Goal: Task Accomplishment & Management: Manage account settings

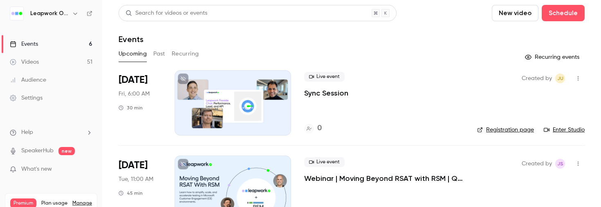
click at [24, 96] on div "Settings" at bounding box center [26, 98] width 33 height 8
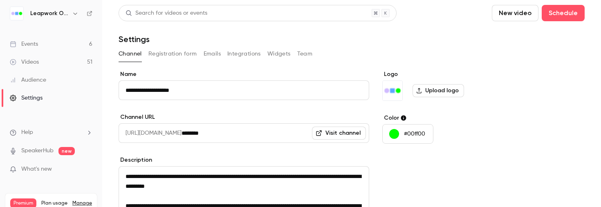
click at [301, 53] on button "Team" at bounding box center [305, 53] width 16 height 13
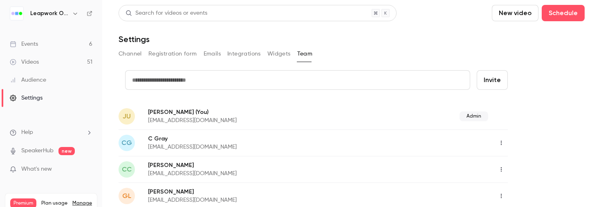
click at [265, 79] on input "text" at bounding box center [297, 80] width 345 height 20
type input "**********"
drag, startPoint x: 208, startPoint y: 77, endPoint x: 117, endPoint y: 74, distance: 91.2
click at [117, 74] on main "**********" at bounding box center [351, 103] width 499 height 207
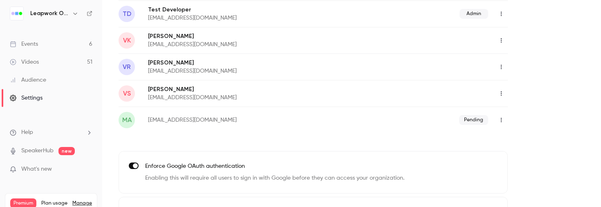
scroll to position [456, 0]
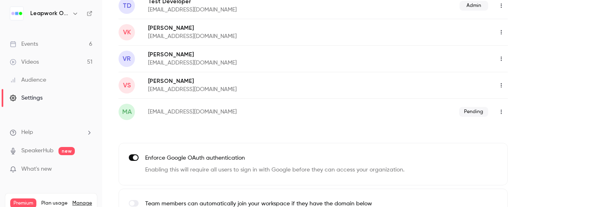
click at [192, 111] on p "[EMAIL_ADDRESS][DOMAIN_NAME]" at bounding box center [248, 112] width 200 height 8
click at [500, 113] on icon "button" at bounding box center [501, 112] width 7 height 6
click at [524, 131] on div "Resend invitation" at bounding box center [546, 133] width 62 height 8
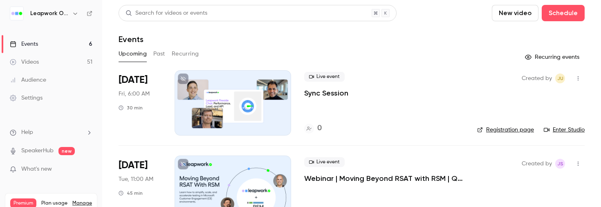
click at [40, 97] on div "Settings" at bounding box center [26, 98] width 33 height 8
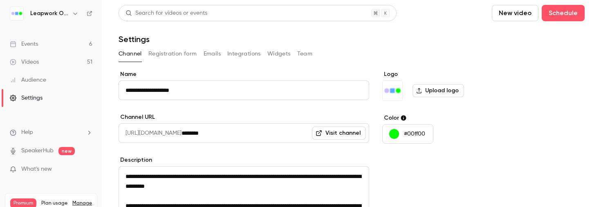
click at [304, 54] on button "Team" at bounding box center [305, 53] width 16 height 13
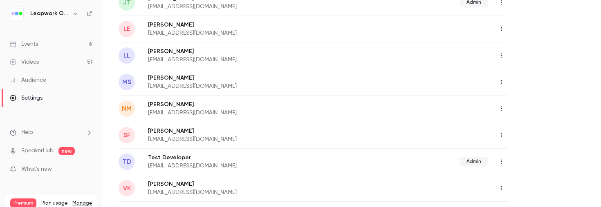
scroll to position [485, 0]
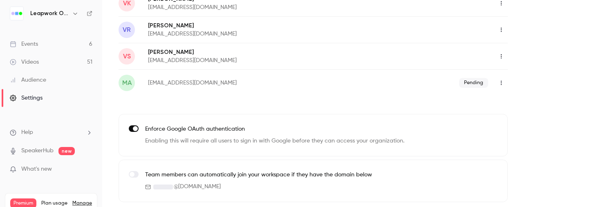
click at [503, 82] on icon "button" at bounding box center [501, 83] width 7 height 6
click at [523, 121] on div "Delete invitation" at bounding box center [546, 125] width 62 height 8
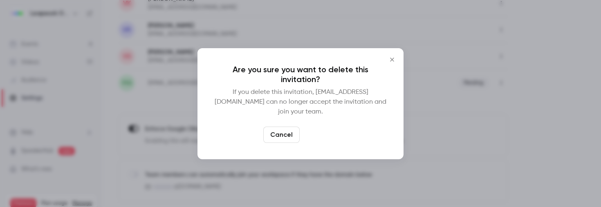
click at [318, 127] on button "Delete" at bounding box center [320, 135] width 35 height 16
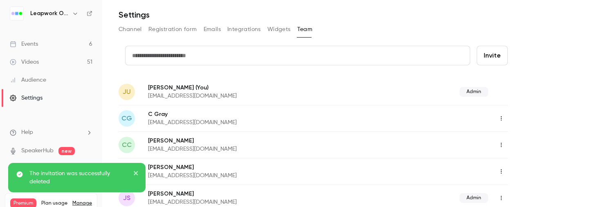
scroll to position [20, 0]
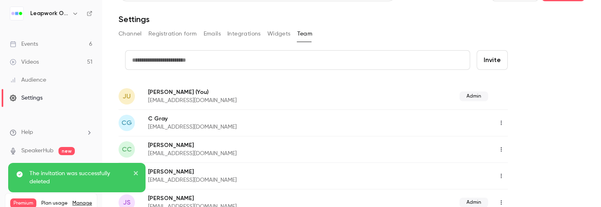
click at [289, 65] on input "text" at bounding box center [297, 60] width 345 height 20
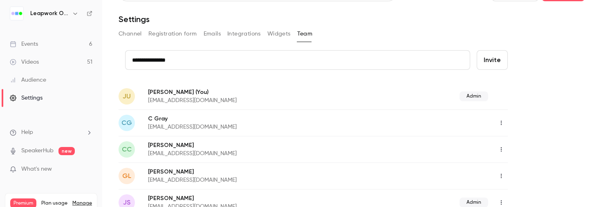
type input "**********"
click at [495, 62] on button "Invite" at bounding box center [492, 60] width 31 height 20
